Goal: Task Accomplishment & Management: Use online tool/utility

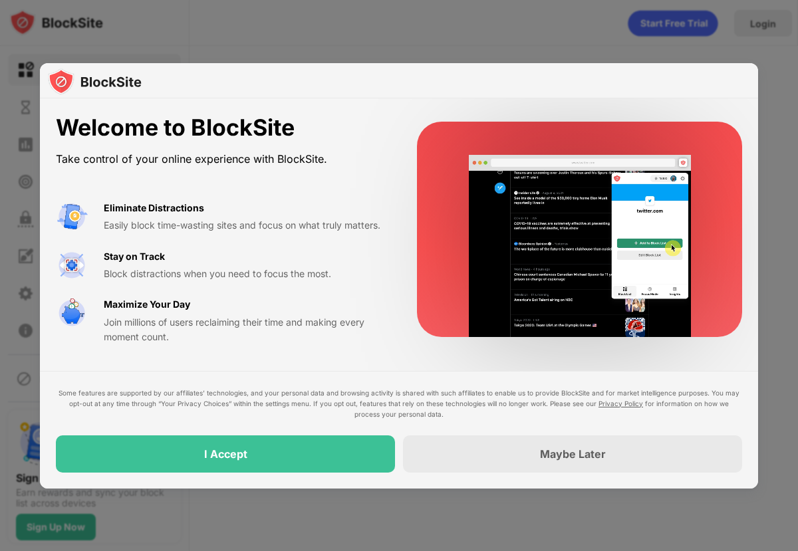
click at [423, 86] on div at bounding box center [399, 81] width 718 height 36
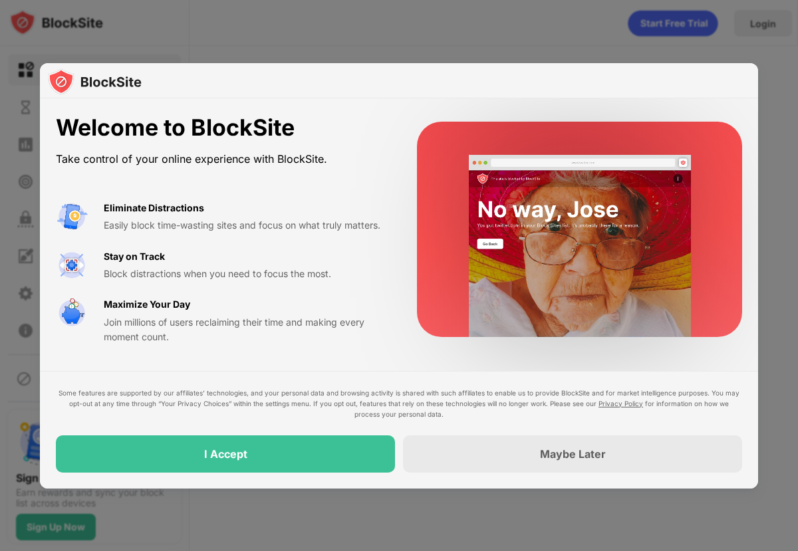
click at [423, 86] on div at bounding box center [399, 81] width 718 height 36
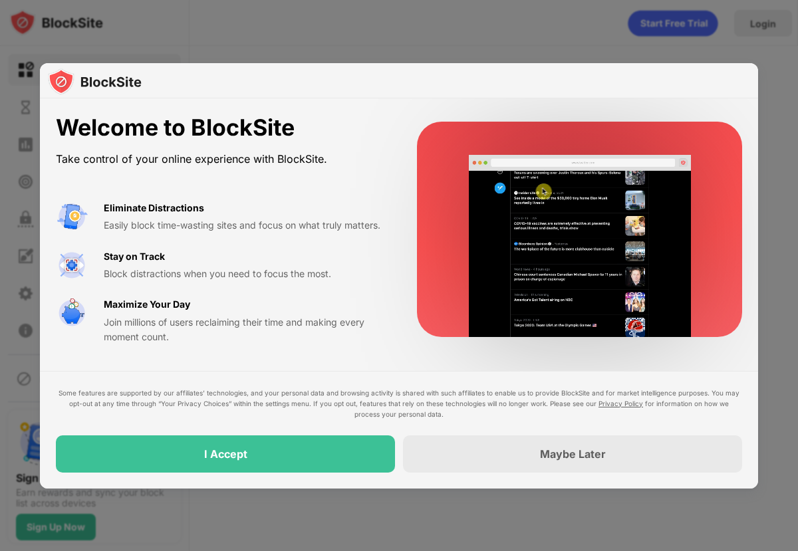
click at [423, 86] on div at bounding box center [399, 81] width 718 height 36
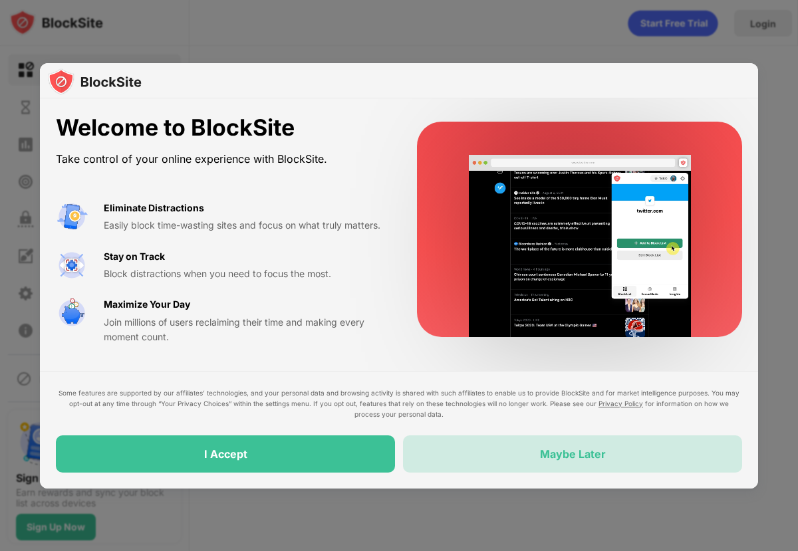
click at [514, 447] on div "Maybe Later" at bounding box center [572, 454] width 339 height 37
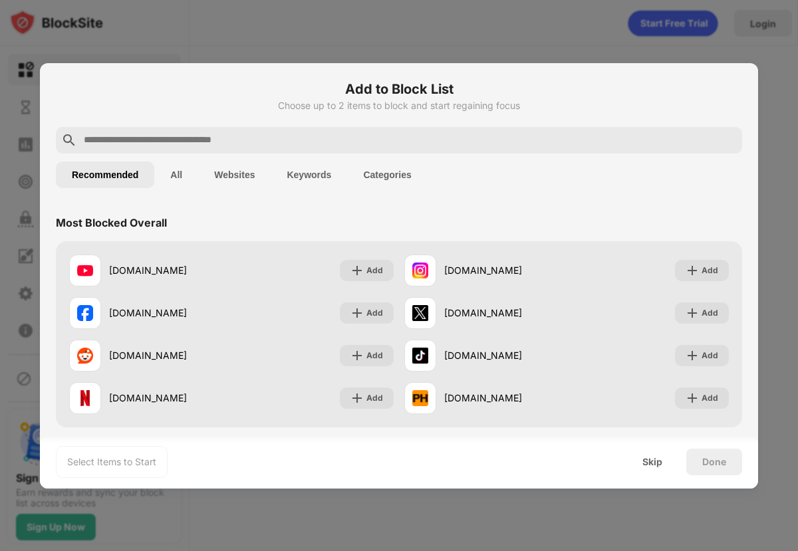
click at [325, 135] on input "text" at bounding box center [409, 140] width 654 height 16
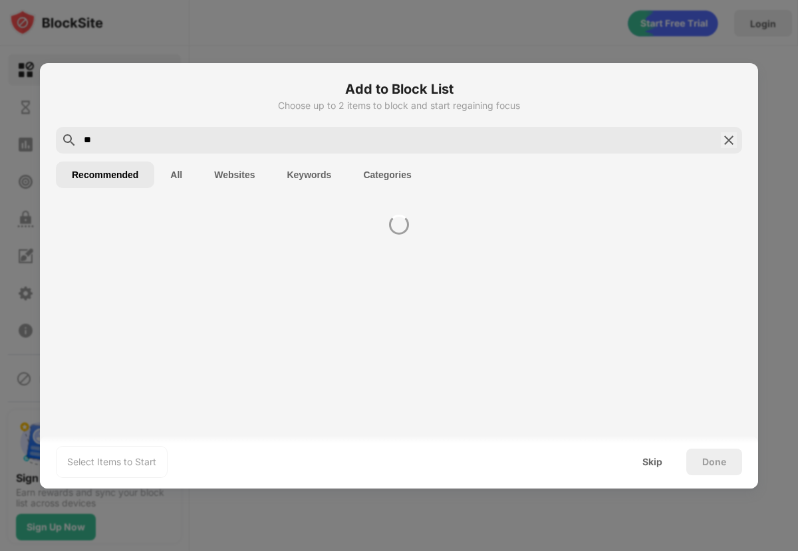
type input "*"
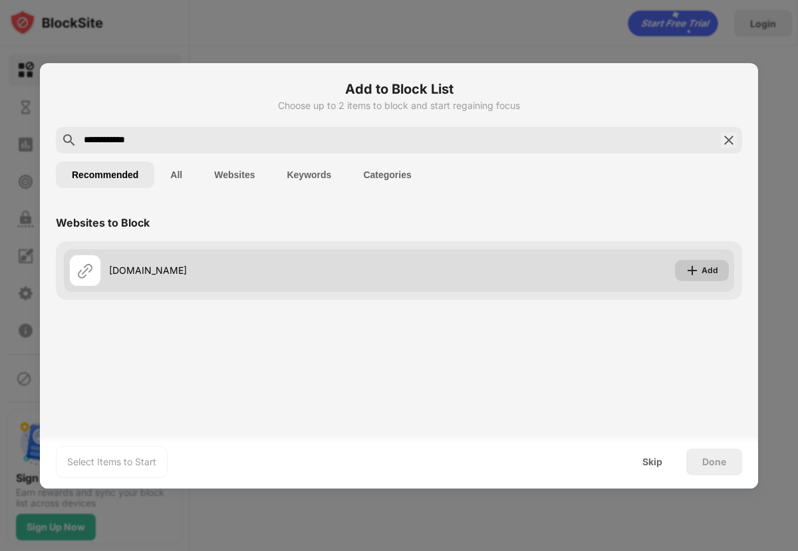
click at [694, 271] on img at bounding box center [692, 270] width 13 height 13
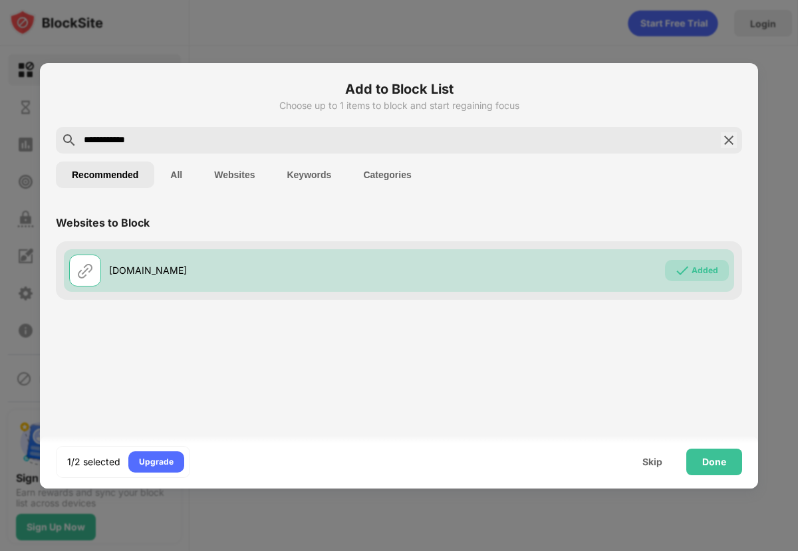
click at [231, 134] on input "**********" at bounding box center [398, 140] width 633 height 16
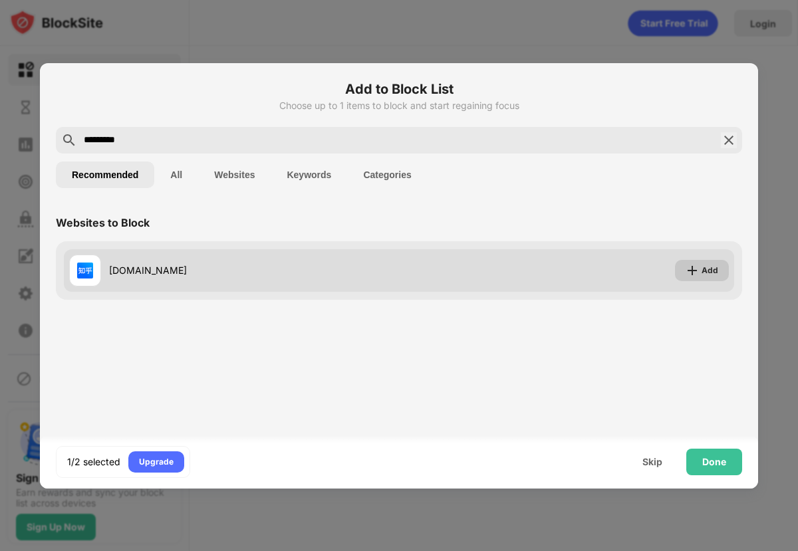
click at [702, 276] on div "Add" at bounding box center [710, 270] width 17 height 13
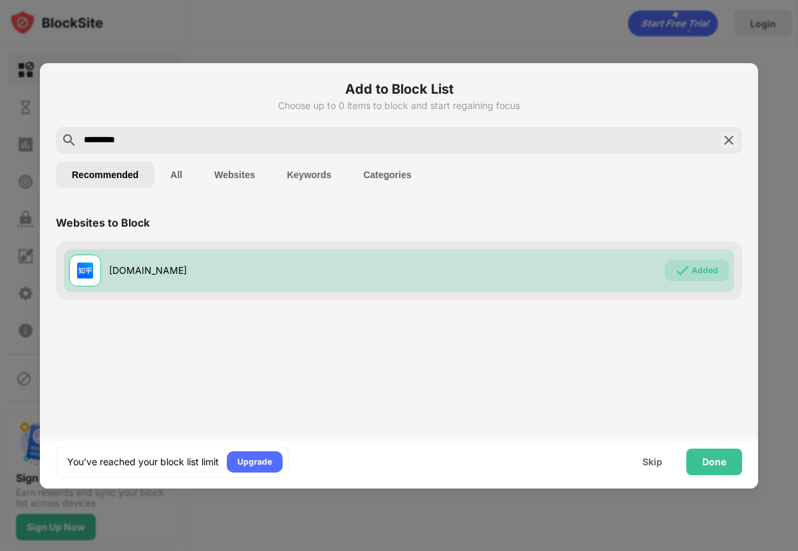
click at [308, 140] on input "*********" at bounding box center [398, 140] width 633 height 16
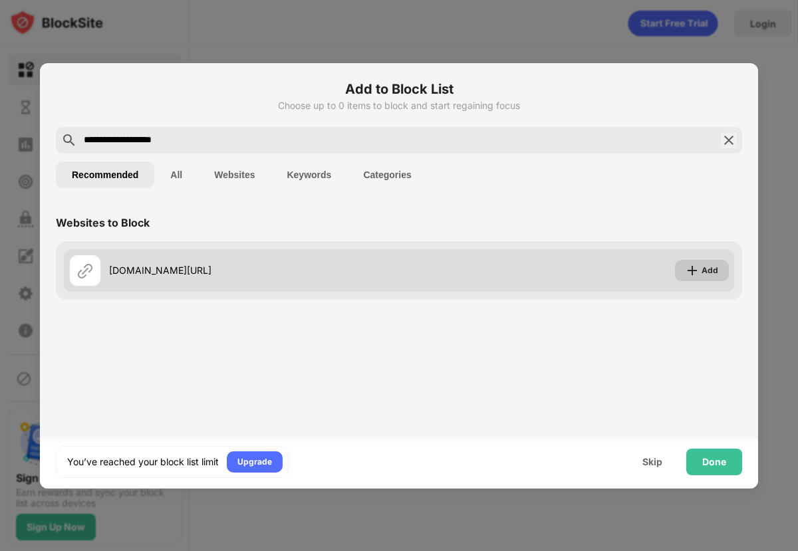
type input "**********"
click at [706, 269] on div "Add" at bounding box center [710, 270] width 17 height 13
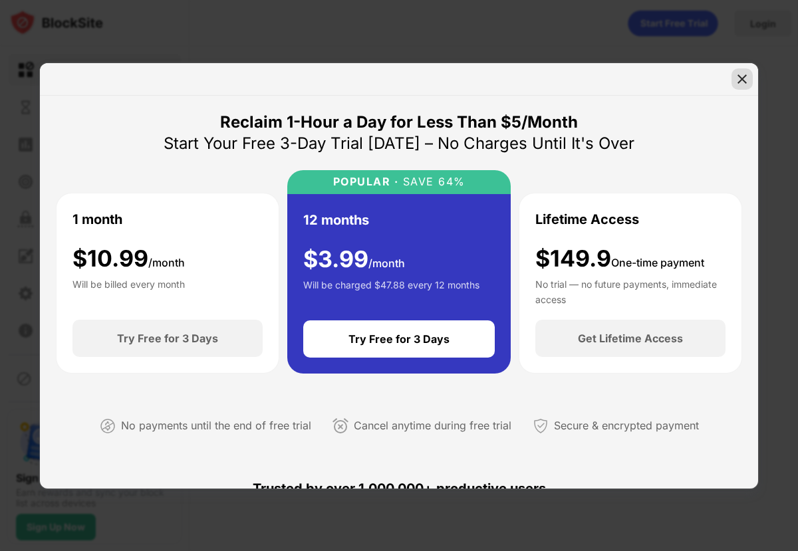
click at [735, 78] on img at bounding box center [741, 78] width 13 height 13
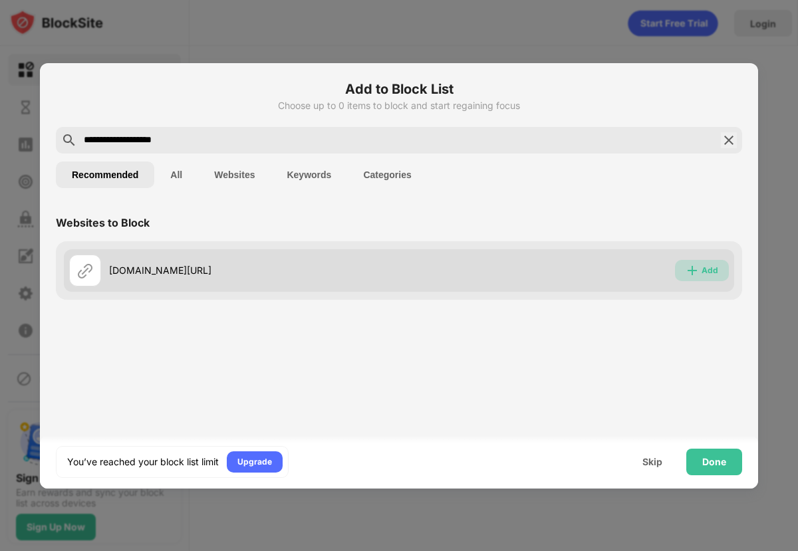
click at [713, 269] on div "Add" at bounding box center [710, 270] width 17 height 13
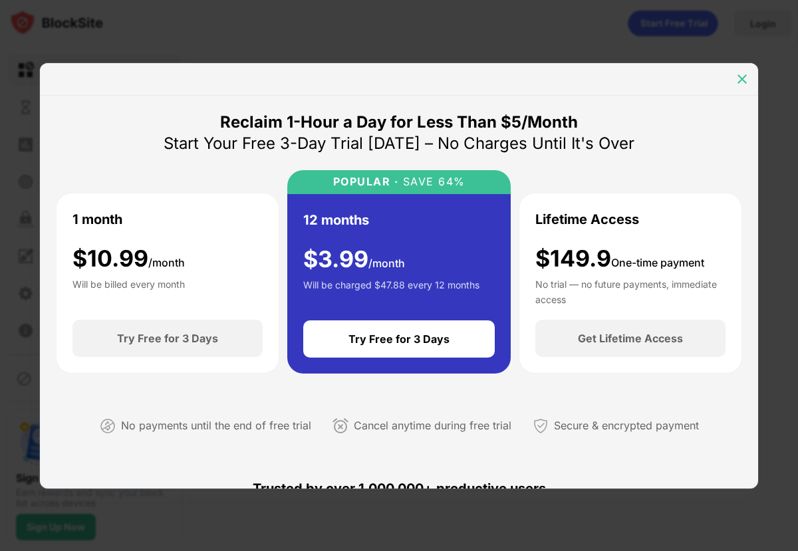
click at [735, 77] on img at bounding box center [741, 78] width 13 height 13
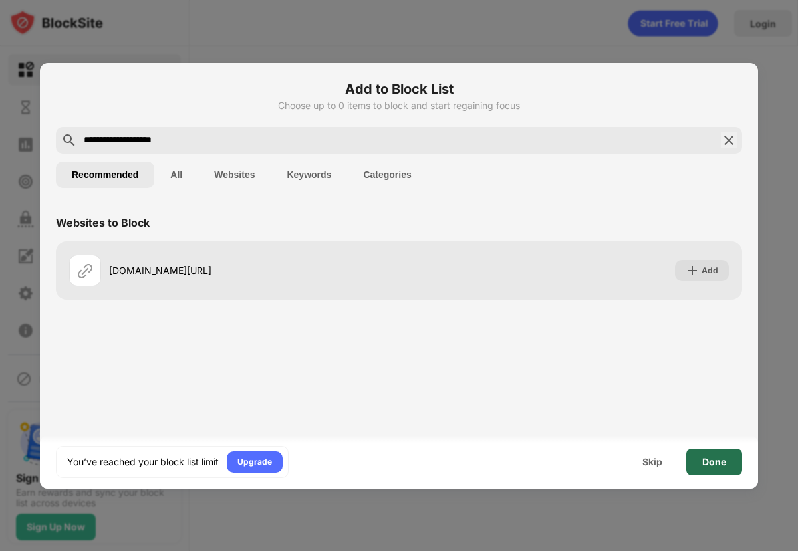
click at [718, 459] on div "Done" at bounding box center [714, 462] width 24 height 11
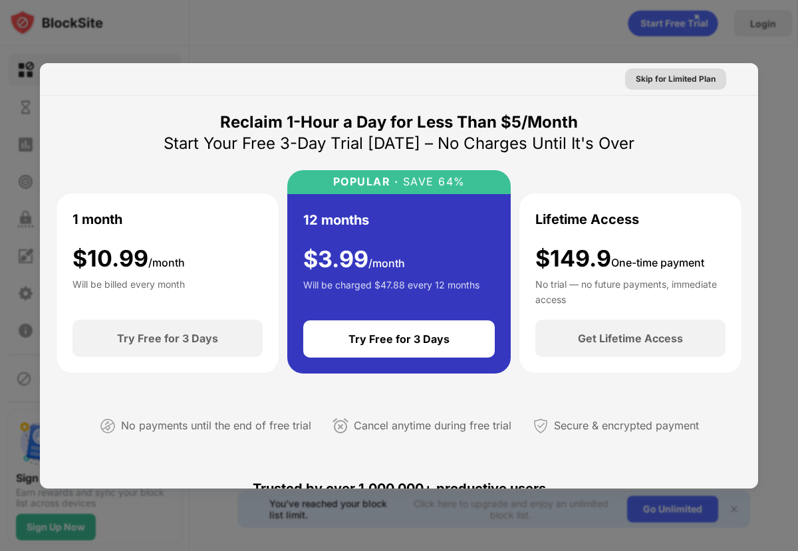
click at [700, 73] on div "Skip for Limited Plan" at bounding box center [676, 78] width 80 height 13
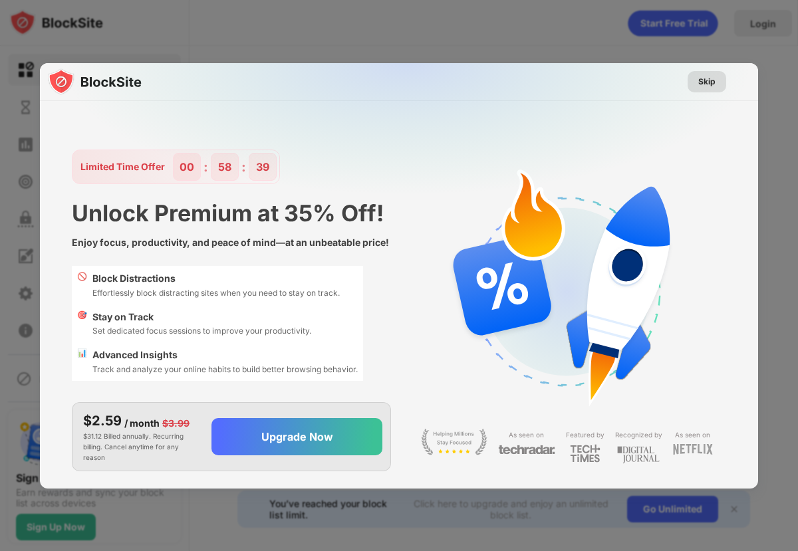
click at [709, 78] on div "Skip" at bounding box center [706, 81] width 17 height 13
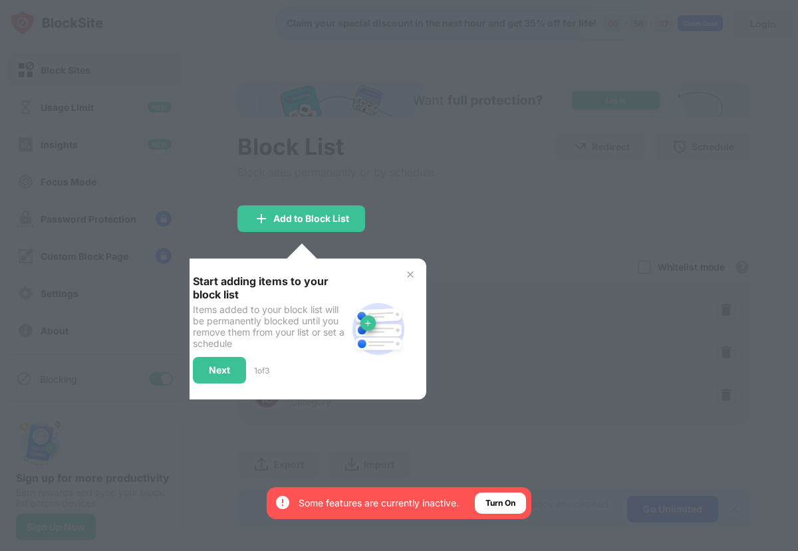
click at [412, 274] on img at bounding box center [410, 274] width 11 height 11
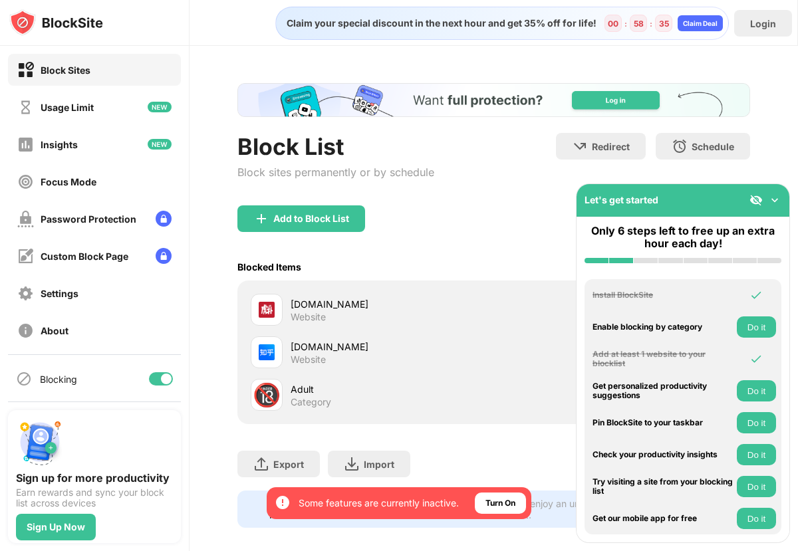
click at [773, 199] on img at bounding box center [774, 200] width 13 height 13
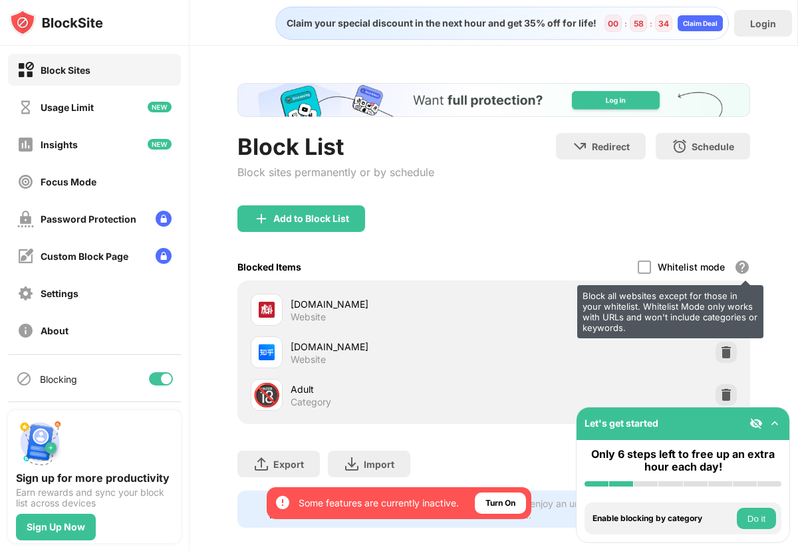
scroll to position [13, 0]
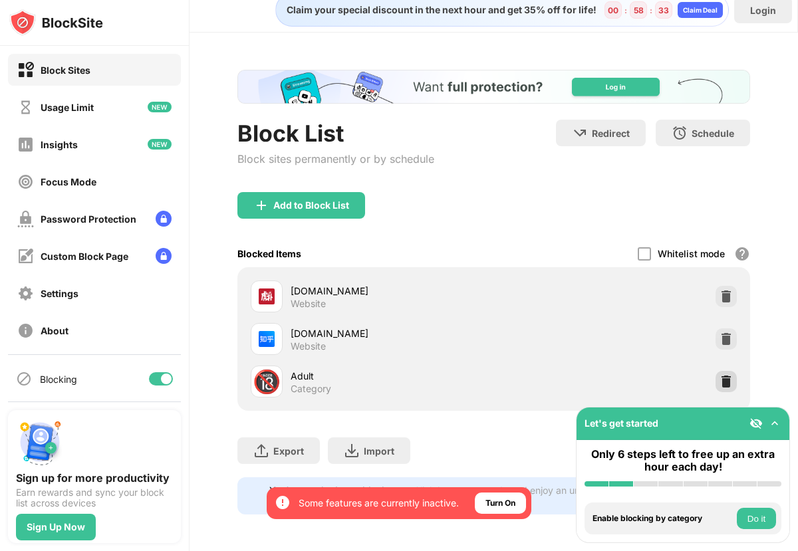
click at [723, 377] on img at bounding box center [726, 381] width 13 height 13
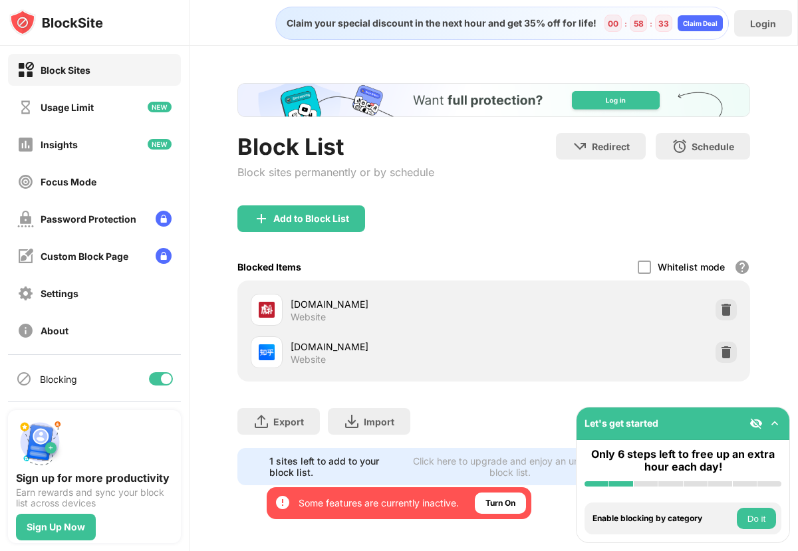
scroll to position [0, 0]
click at [338, 225] on div "Add to Block List" at bounding box center [301, 218] width 128 height 27
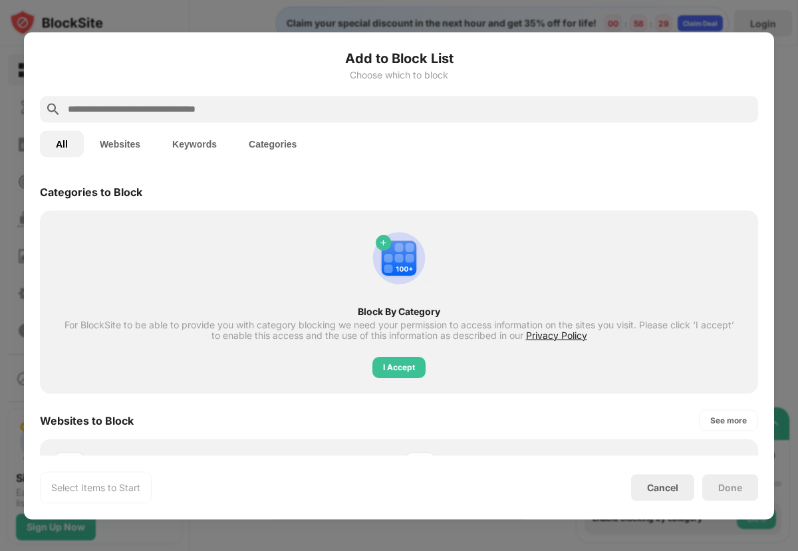
click at [300, 102] on input "text" at bounding box center [409, 109] width 686 height 16
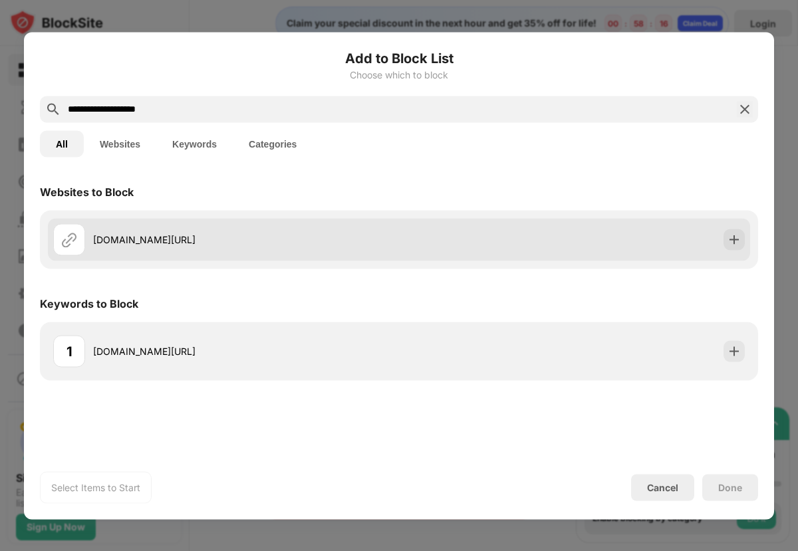
type input "**********"
click at [735, 243] on img at bounding box center [734, 239] width 13 height 13
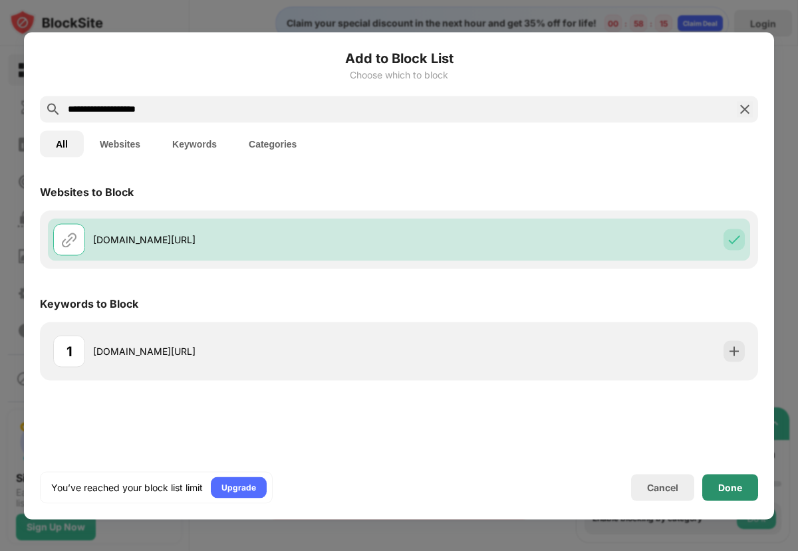
click at [743, 491] on div "Done" at bounding box center [730, 487] width 56 height 27
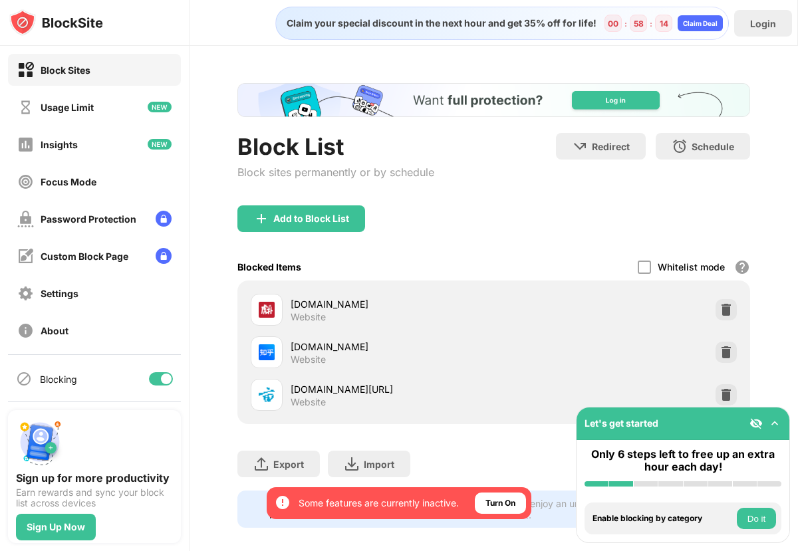
scroll to position [13, 0]
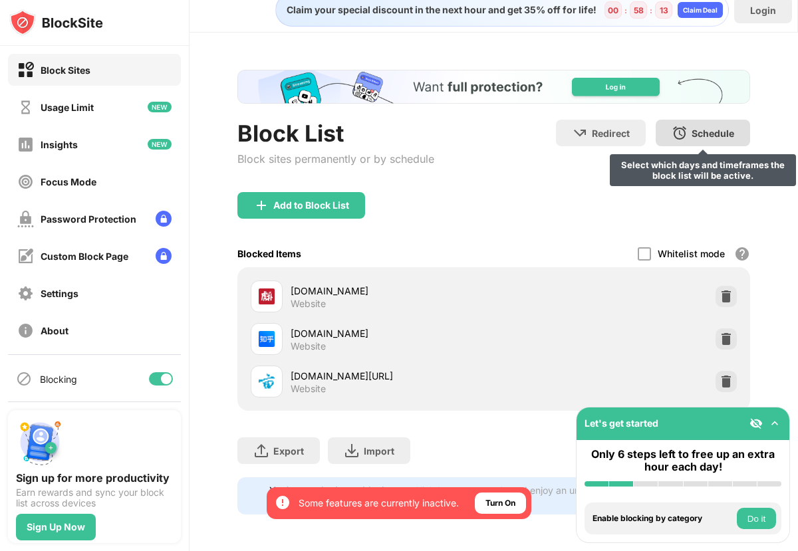
click at [712, 130] on div "Schedule" at bounding box center [713, 133] width 43 height 11
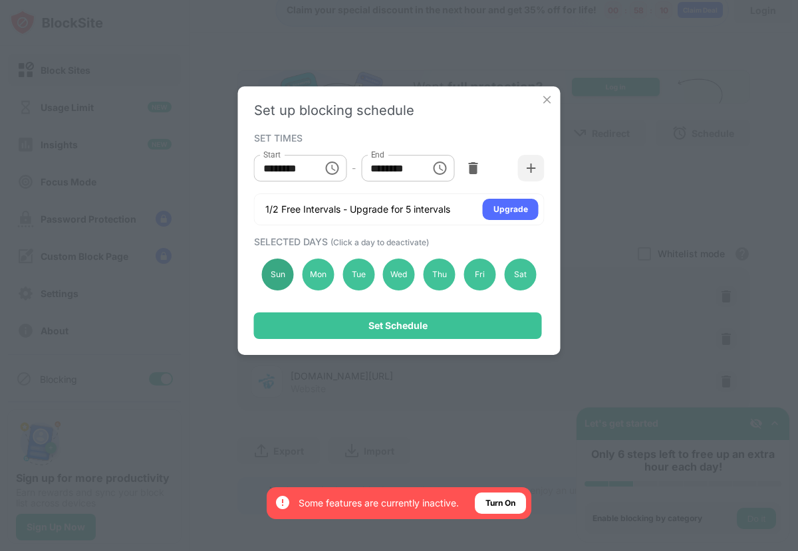
click at [283, 275] on div "Sun" at bounding box center [278, 275] width 32 height 32
click at [522, 280] on div "Sat" at bounding box center [520, 275] width 32 height 32
click at [412, 162] on input "********" at bounding box center [391, 168] width 60 height 27
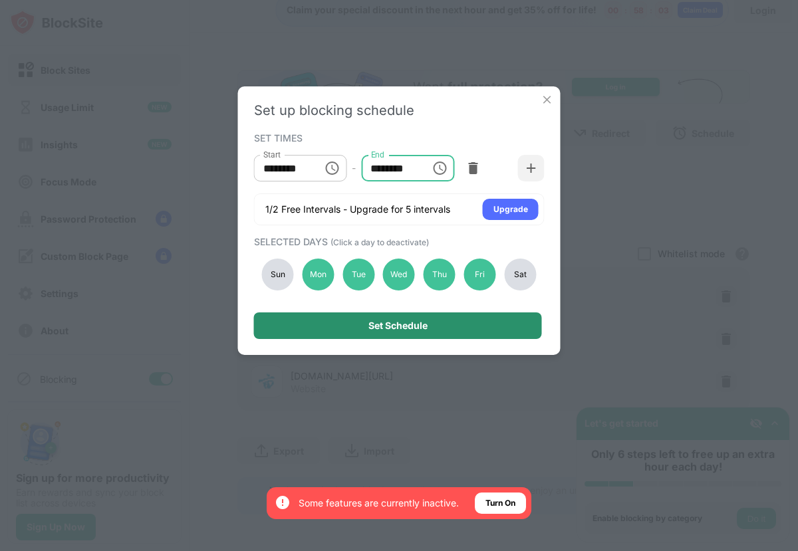
type input "********"
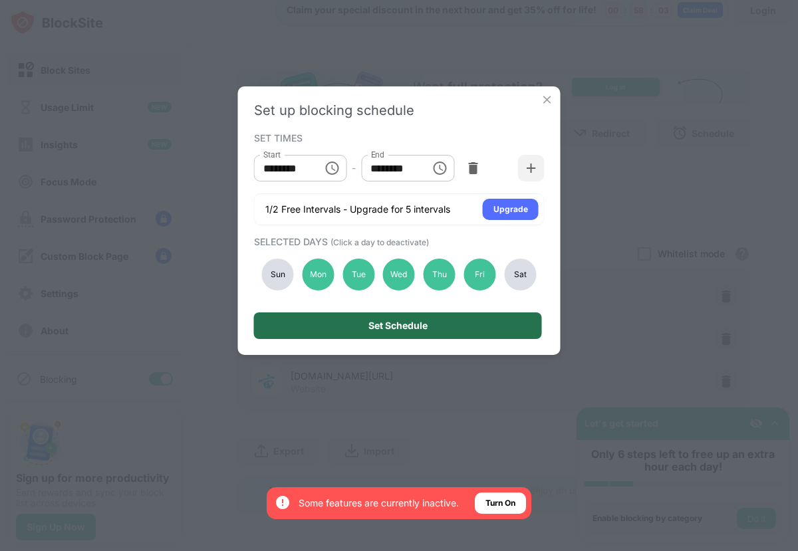
click at [455, 326] on div "Set Schedule" at bounding box center [398, 326] width 288 height 27
